Goal: Task Accomplishment & Management: Manage account settings

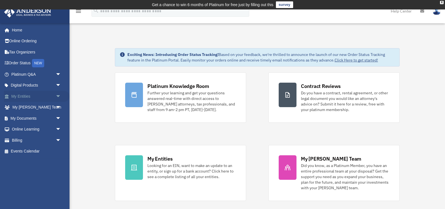
click at [47, 94] on link "My Entities arrow_drop_down" at bounding box center [37, 96] width 66 height 11
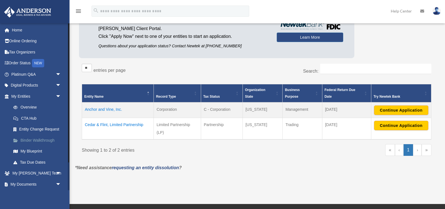
click at [32, 139] on link "Binder Walkthrough" at bounding box center [39, 140] width 62 height 11
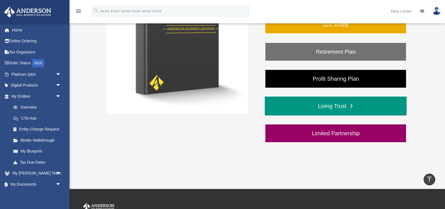
scroll to position [150, 0]
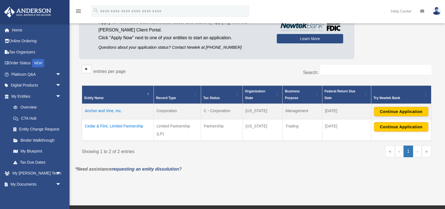
scroll to position [66, 0]
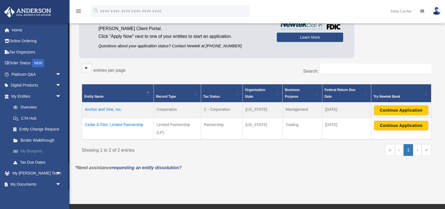
click at [36, 153] on link "My Blueprint" at bounding box center [39, 151] width 62 height 11
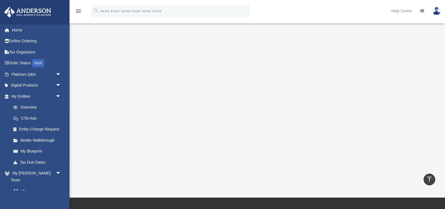
scroll to position [88, 0]
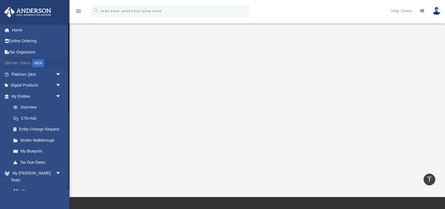
click at [24, 61] on link "Order Status NEW" at bounding box center [37, 63] width 66 height 11
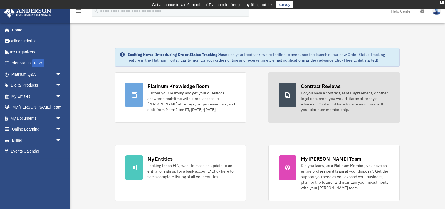
click at [320, 103] on div "Do you have a contract, rental agreement, or other legal document you would lik…" at bounding box center [345, 101] width 88 height 22
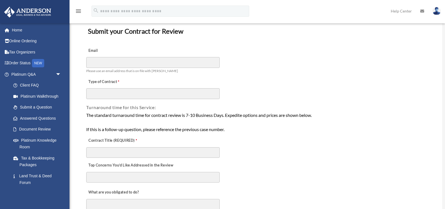
scroll to position [45, 0]
click at [26, 130] on link "Document Review" at bounding box center [39, 129] width 62 height 11
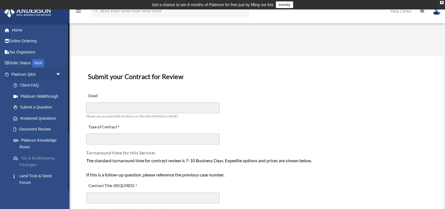
click at [36, 160] on link "Tax & Bookkeeping Packages" at bounding box center [39, 161] width 62 height 18
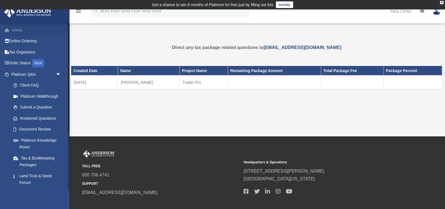
click at [15, 28] on link "Home" at bounding box center [37, 29] width 66 height 11
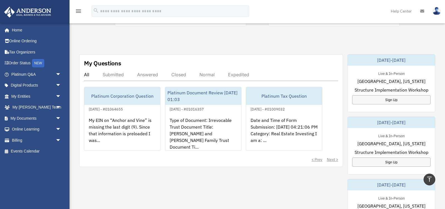
scroll to position [174, 0]
click at [18, 28] on link "Home" at bounding box center [37, 29] width 66 height 11
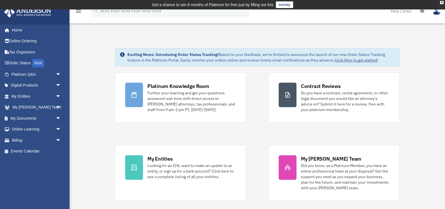
click at [436, 14] on img at bounding box center [436, 11] width 8 height 8
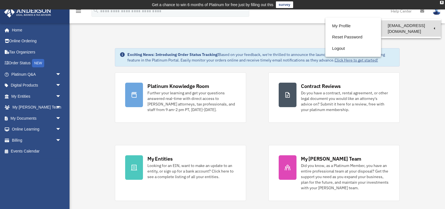
click at [401, 26] on link "[EMAIL_ADDRESS][DOMAIN_NAME]" at bounding box center [411, 28] width 60 height 16
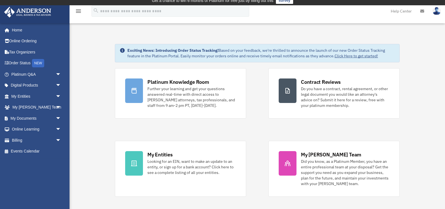
scroll to position [7, 0]
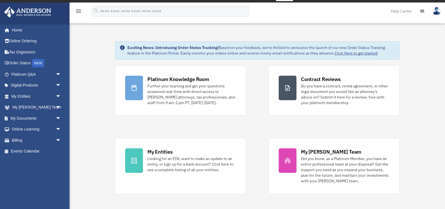
click at [437, 11] on img at bounding box center [436, 11] width 8 height 8
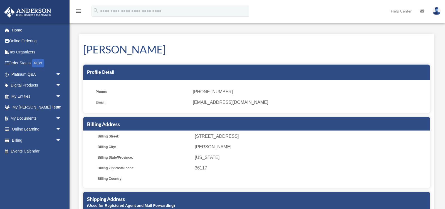
click at [412, 28] on div "My Profile date_range Published on Last updated [DATE] [DATE] by [PERSON_NAME] …" at bounding box center [256, 154] width 363 height 253
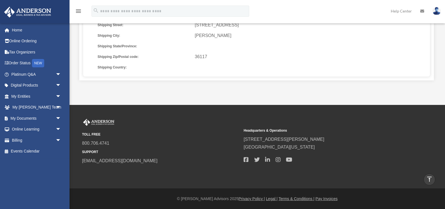
scroll to position [36, 0]
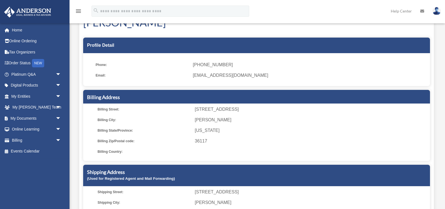
click at [436, 11] on img at bounding box center [436, 11] width 8 height 8
click at [308, 76] on span "[EMAIL_ADDRESS][DOMAIN_NAME]" at bounding box center [309, 75] width 233 height 8
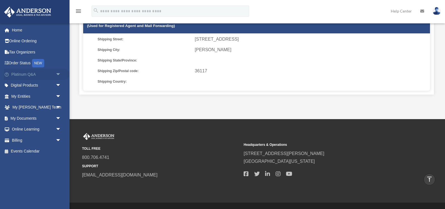
scroll to position [187, 0]
click at [26, 33] on link "Home" at bounding box center [37, 29] width 66 height 11
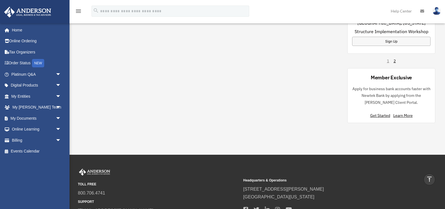
scroll to position [418, 0]
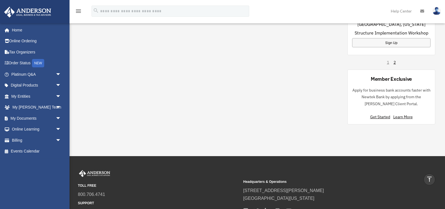
click at [436, 10] on img at bounding box center [436, 11] width 8 height 8
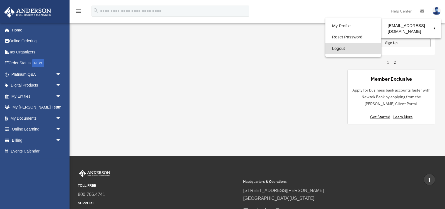
click at [340, 48] on link "Logout" at bounding box center [353, 48] width 56 height 11
